Goal: Navigation & Orientation: Find specific page/section

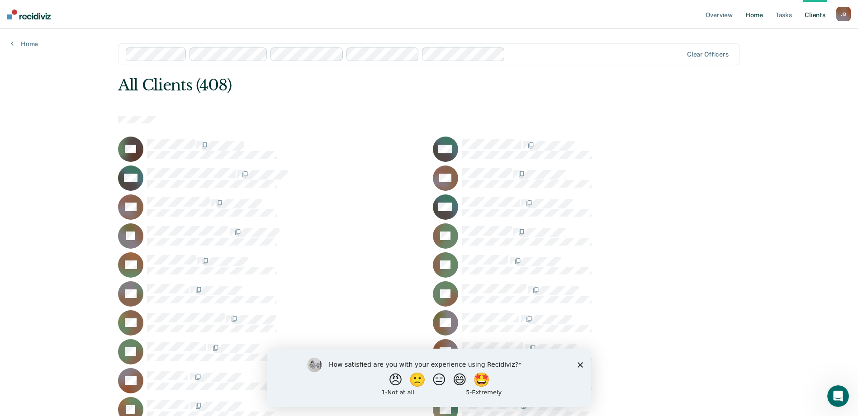
click at [748, 12] on link "Home" at bounding box center [754, 14] width 21 height 29
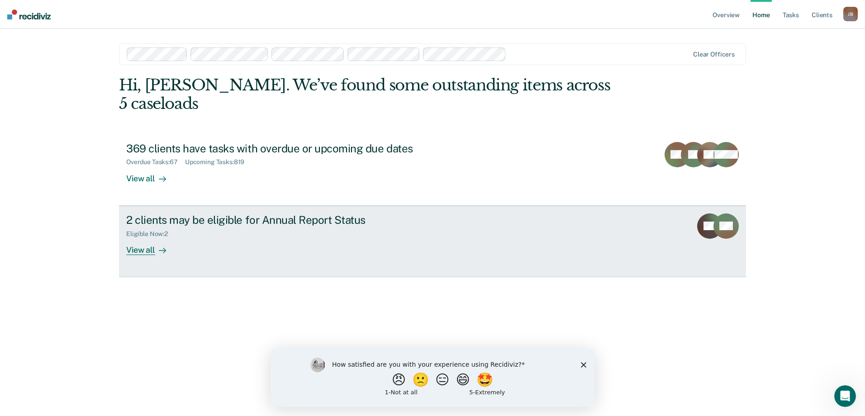
click at [139, 237] on div "View all" at bounding box center [151, 246] width 51 height 18
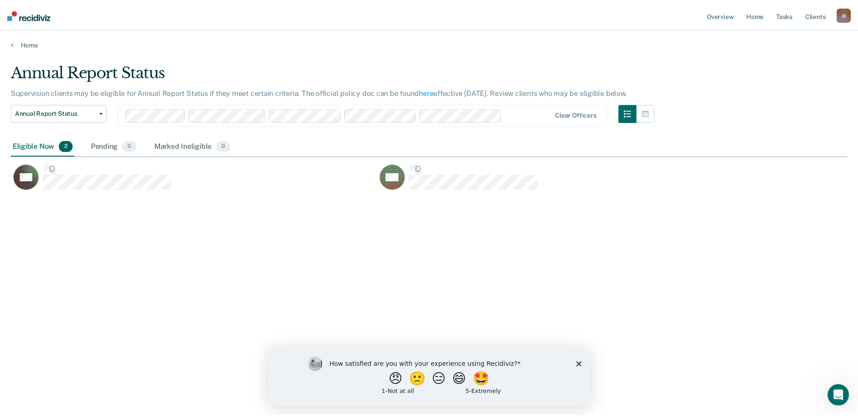
scroll to position [279, 836]
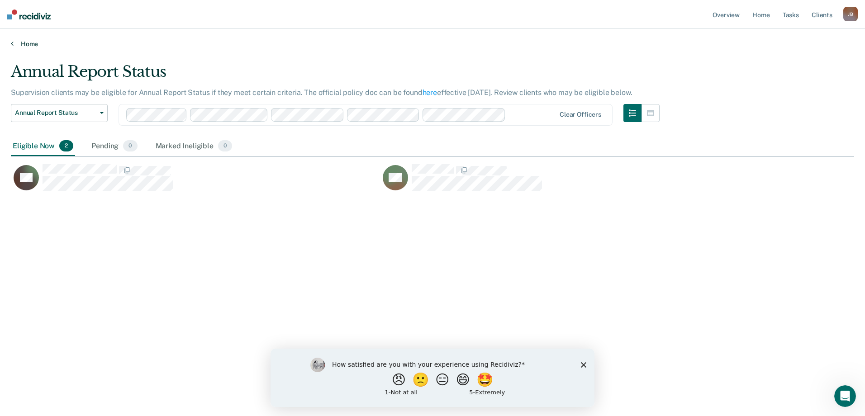
click at [36, 43] on link "Home" at bounding box center [432, 44] width 843 height 8
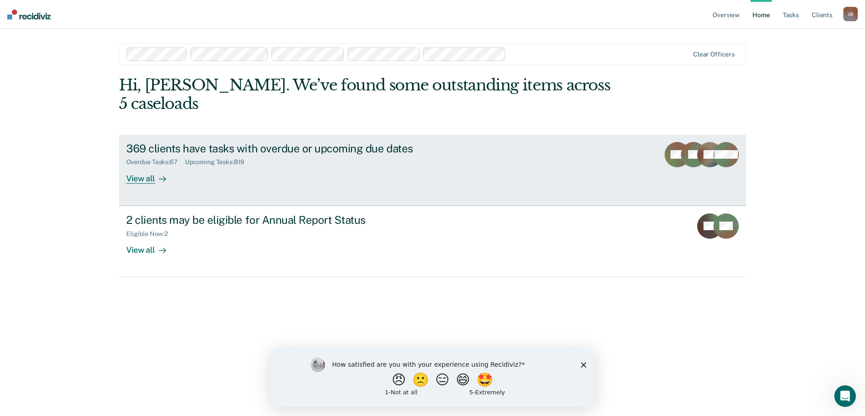
click at [145, 166] on div "View all" at bounding box center [151, 175] width 51 height 18
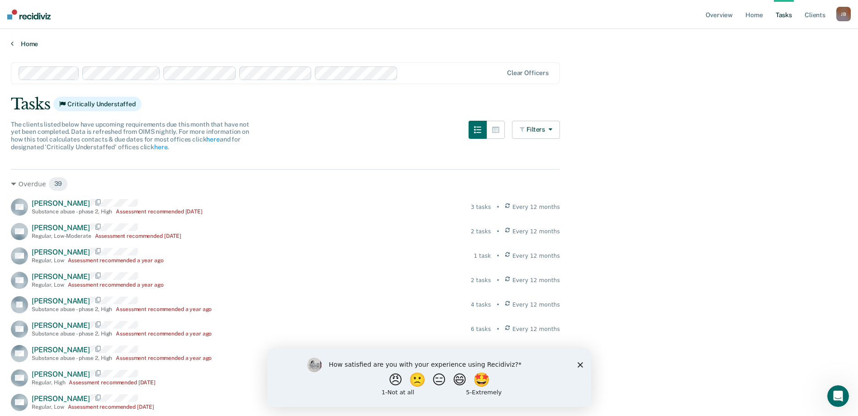
click at [72, 41] on link "Home" at bounding box center [429, 44] width 836 height 8
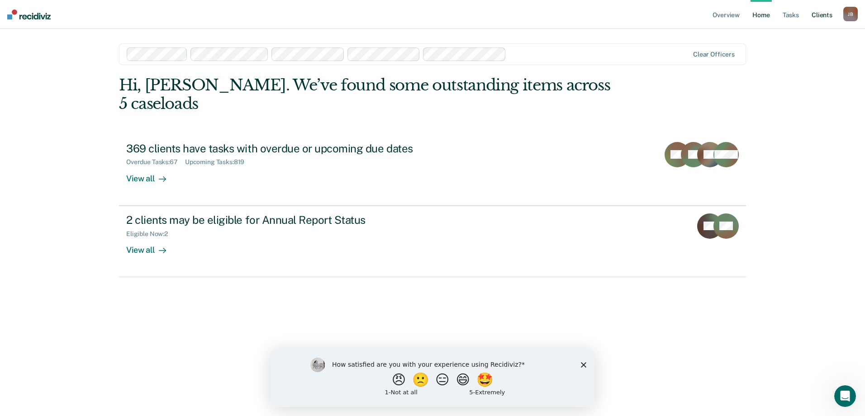
click at [819, 17] on link "Client s" at bounding box center [822, 14] width 24 height 29
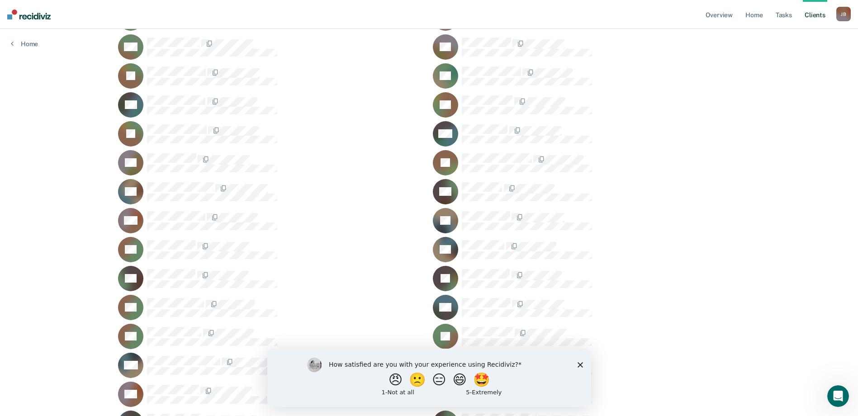
scroll to position [4704, 0]
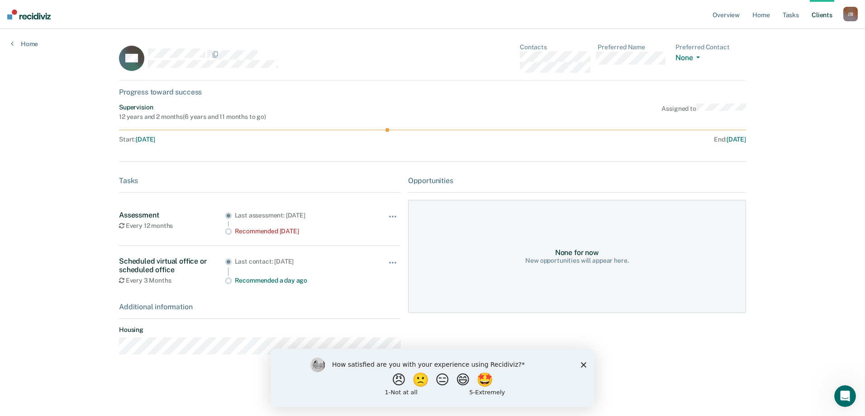
click at [246, 232] on div "Recommended [DATE]" at bounding box center [300, 232] width 131 height 8
click at [585, 365] on icon "Close survey" at bounding box center [583, 364] width 5 height 5
